Goal: Find specific page/section: Find specific page/section

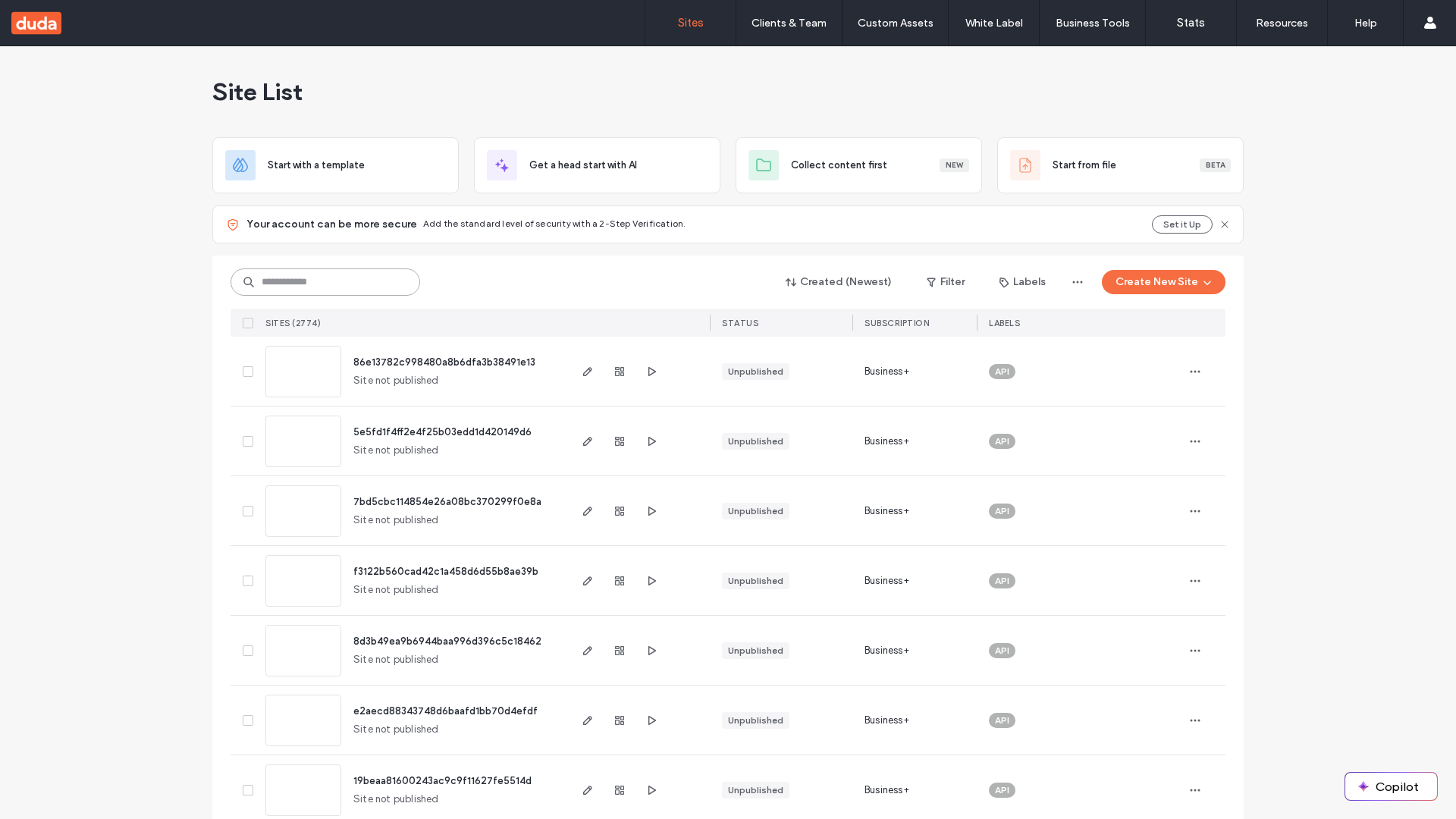
click at [320, 282] on input at bounding box center [325, 282] width 190 height 28
type input "**********"
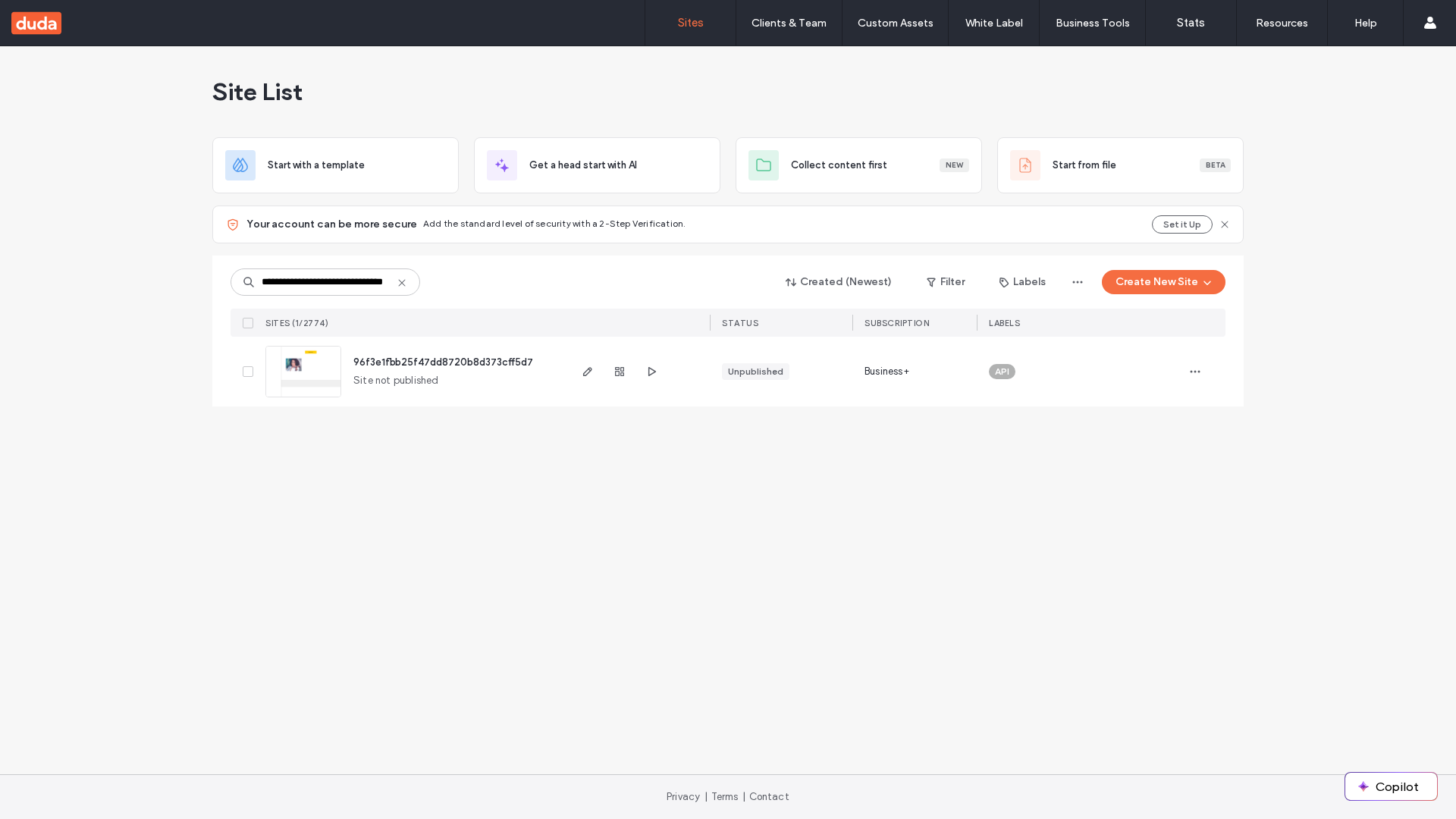
click at [443, 362] on span "96f3e1fbb25f47dd8720b8d373cff5d7" at bounding box center [443, 362] width 180 height 11
